Goal: Information Seeking & Learning: Learn about a topic

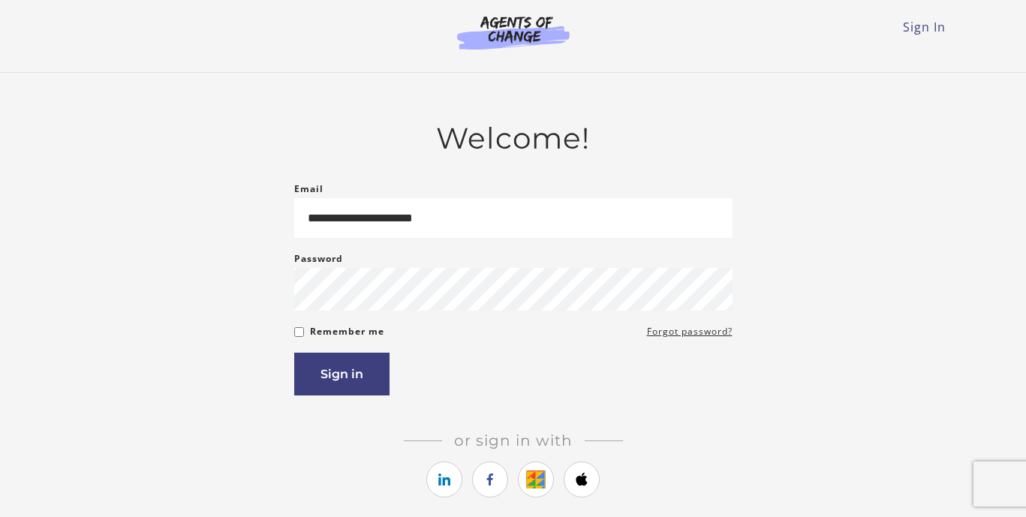
type input "**********"
click at [399, 269] on div "Password Password must be at least 8 characters" at bounding box center [513, 281] width 438 height 62
click at [321, 371] on button "Sign in" at bounding box center [341, 374] width 95 height 43
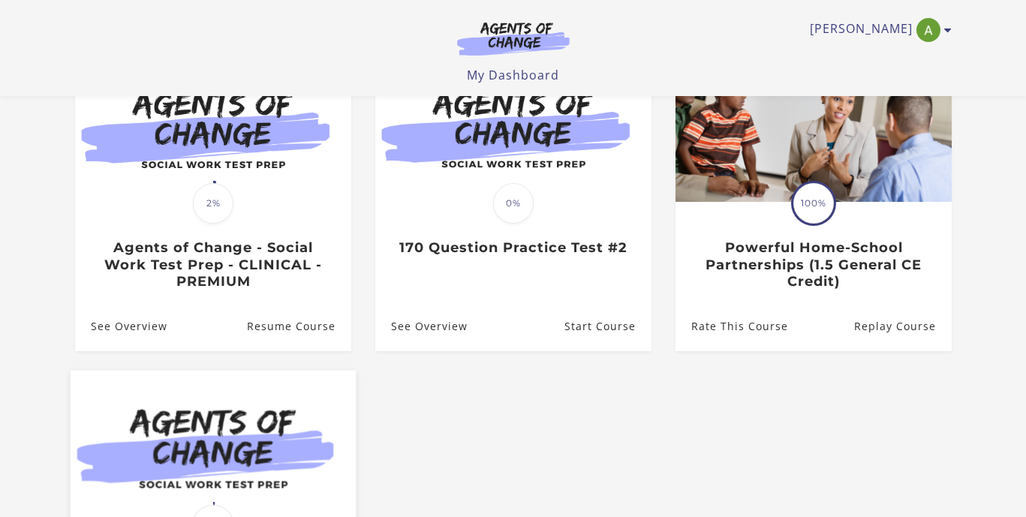
scroll to position [157, 0]
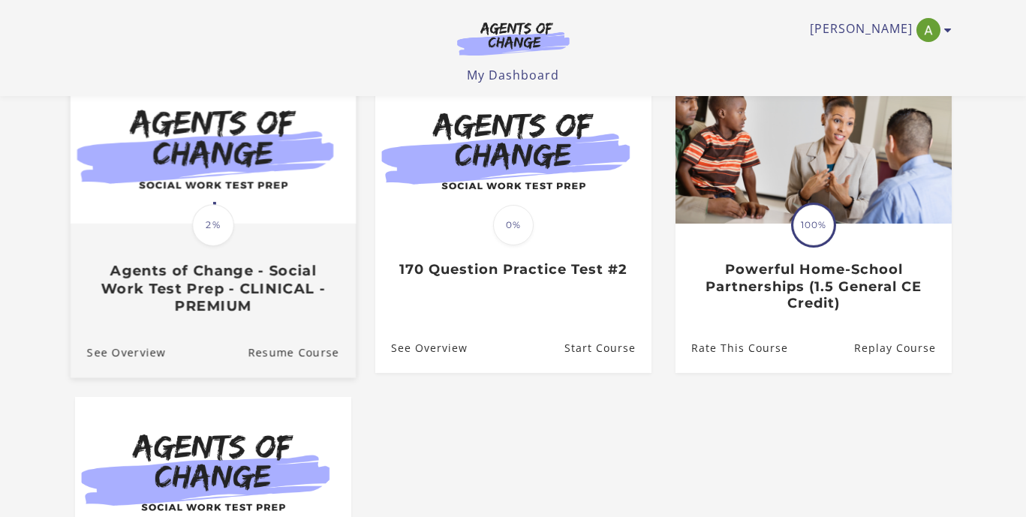
click at [201, 188] on img at bounding box center [212, 148] width 285 height 154
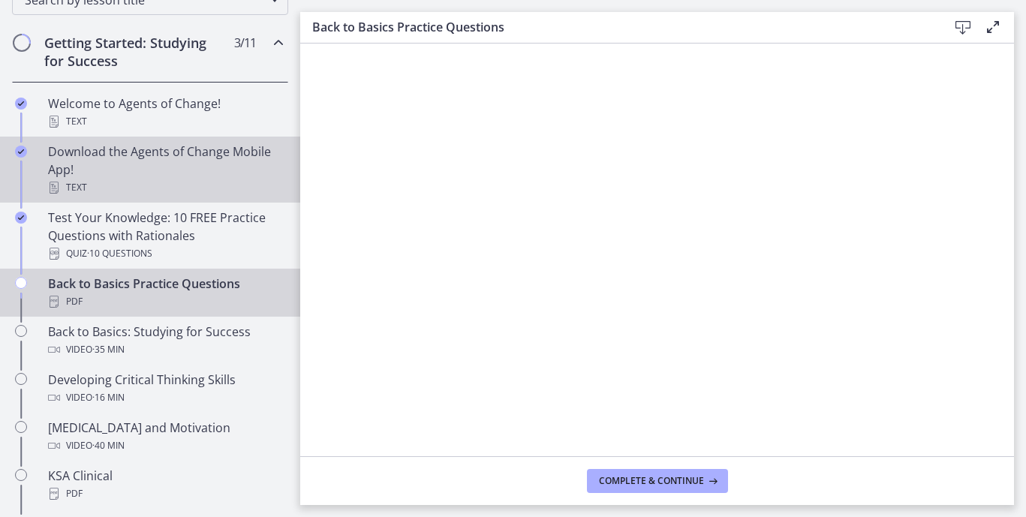
scroll to position [307, 0]
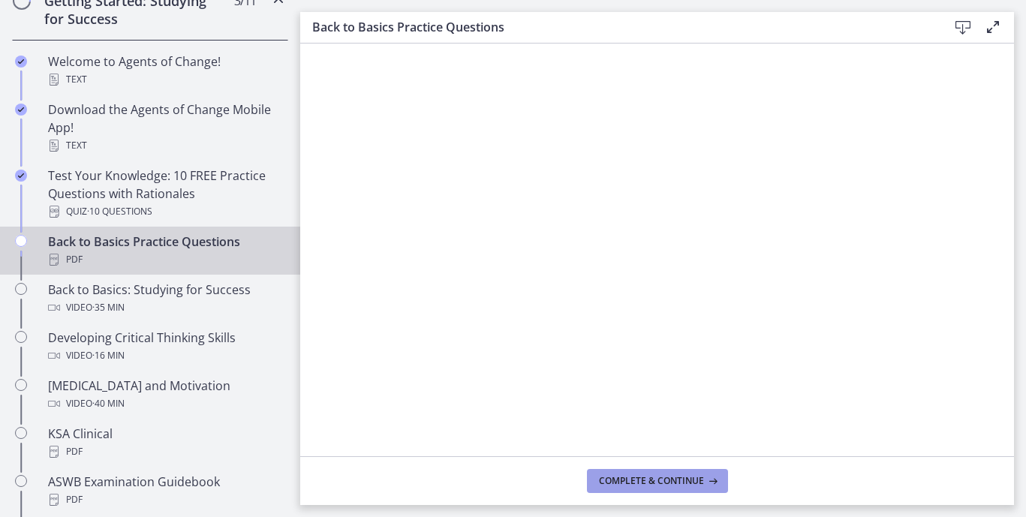
click at [661, 483] on span "Complete & continue" at bounding box center [651, 481] width 105 height 12
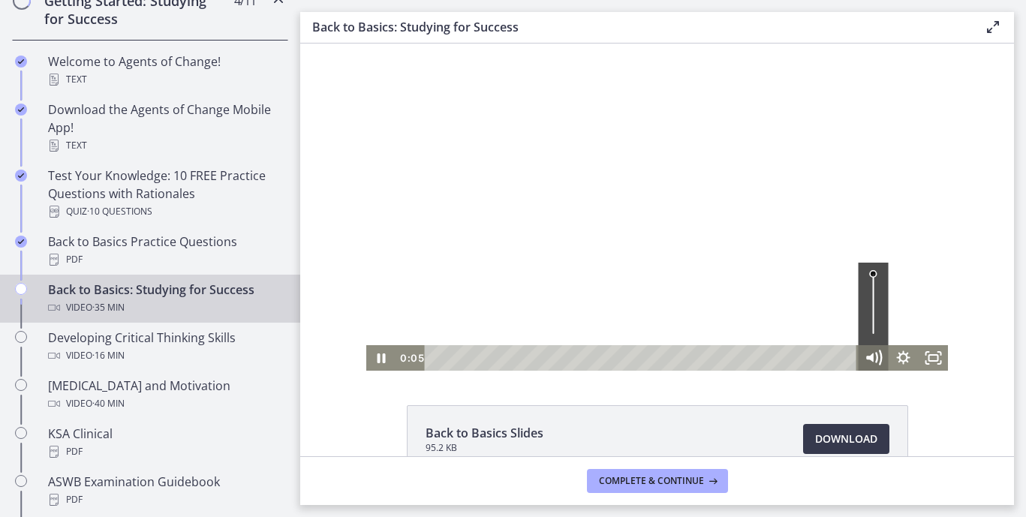
click at [877, 359] on icon "Mute" at bounding box center [873, 358] width 36 height 31
click at [904, 354] on icon "Show settings menu" at bounding box center [903, 358] width 30 height 26
click at [985, 226] on div "Click for sound @keyframes VOLUME_SMALL_WAVE_FLASH { 0% { opacity: 0; } 33% { o…" at bounding box center [657, 207] width 714 height 327
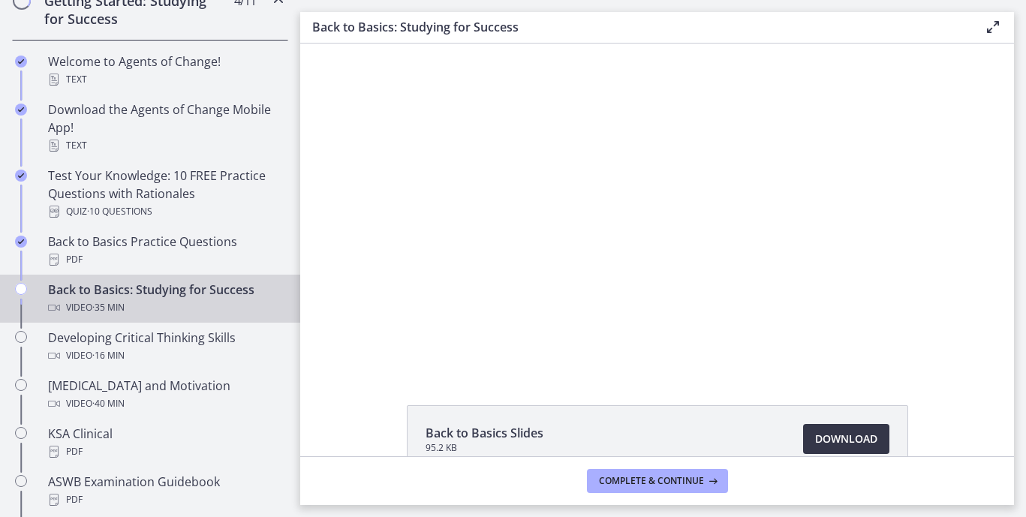
click at [833, 438] on span "Download Opens in a new window" at bounding box center [846, 439] width 62 height 18
click at [654, 487] on button "Complete & continue" at bounding box center [657, 481] width 141 height 24
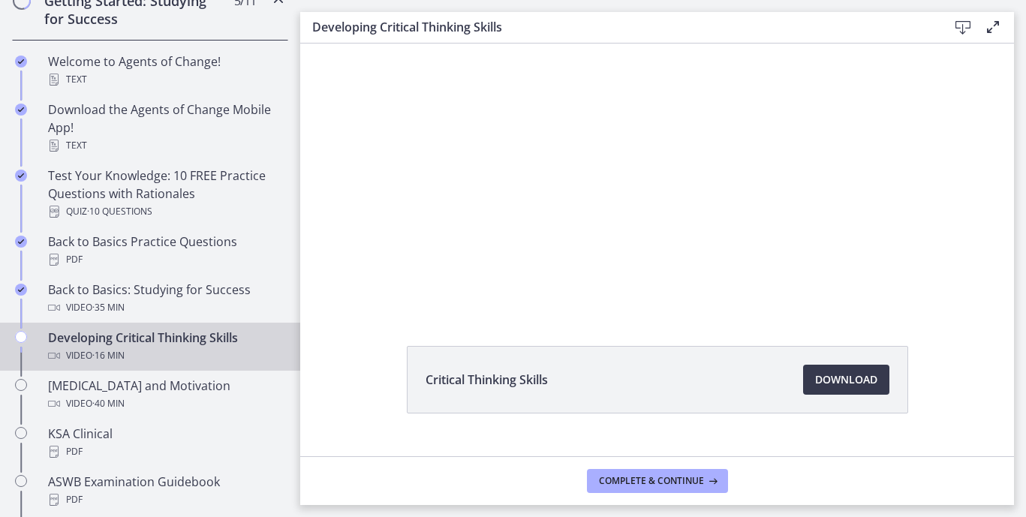
scroll to position [60, 0]
click at [829, 388] on link "Download Opens in a new window" at bounding box center [846, 379] width 86 height 30
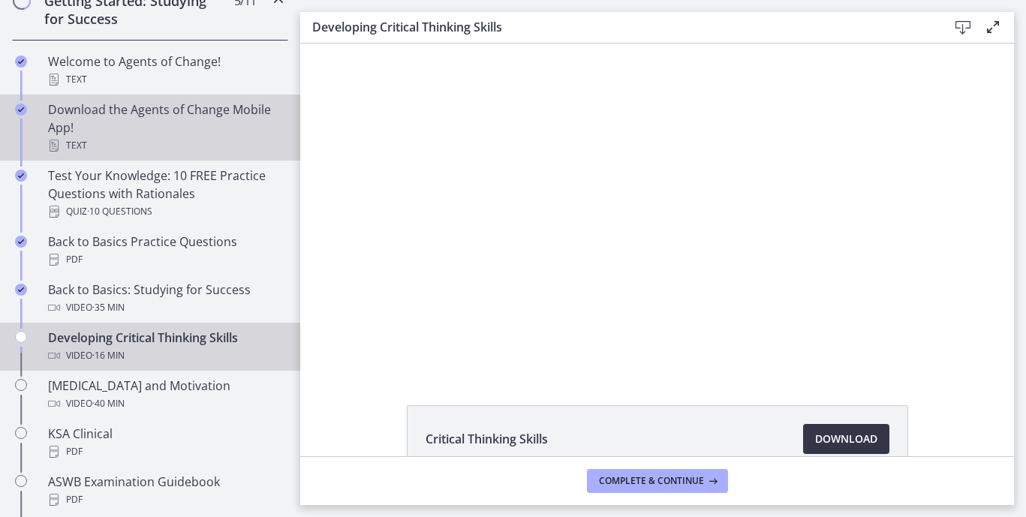
scroll to position [0, 0]
